Goal: Information Seeking & Learning: Learn about a topic

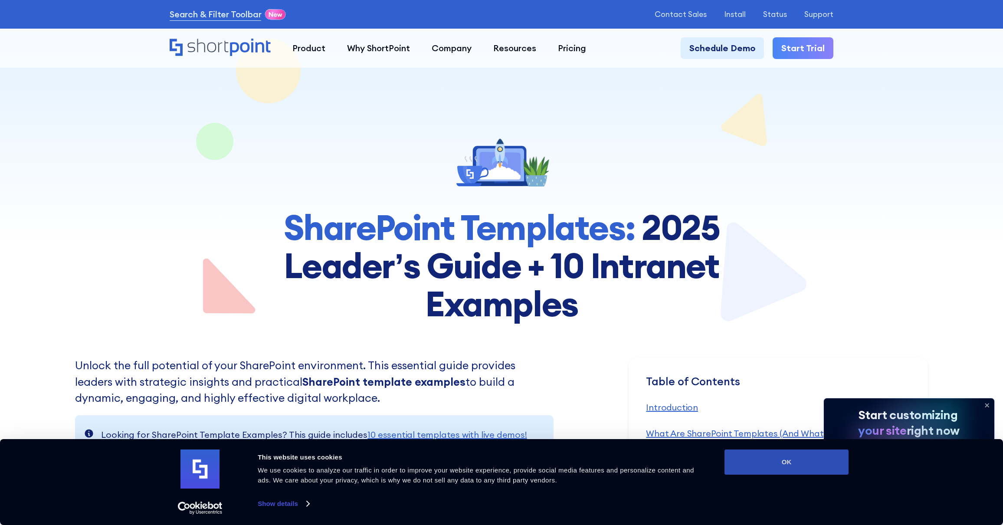
click at [775, 457] on button "OK" at bounding box center [786, 461] width 124 height 25
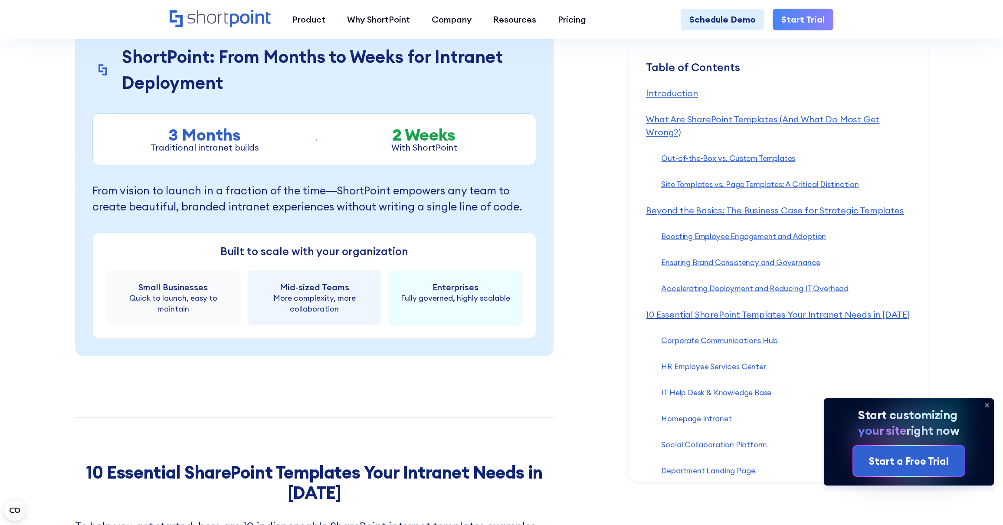
scroll to position [4025, 0]
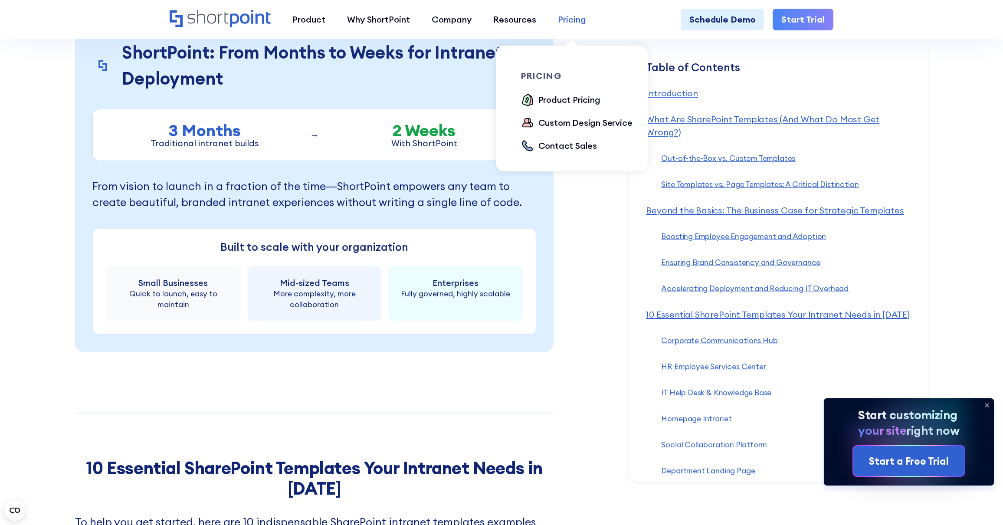
click at [576, 23] on div "Pricing" at bounding box center [572, 19] width 28 height 13
click at [556, 102] on div "Product Pricing" at bounding box center [569, 99] width 62 height 13
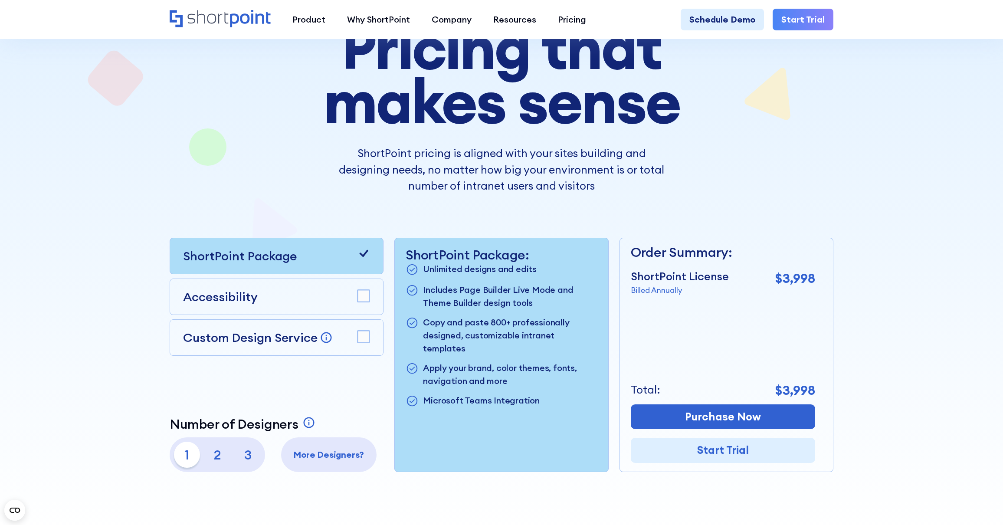
scroll to position [111, 0]
